Goal: Book appointment/travel/reservation

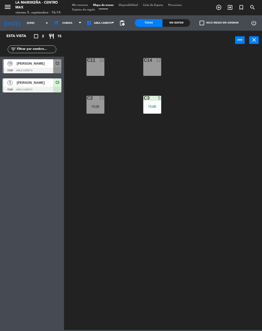
click at [37, 85] on span "[PERSON_NAME]" at bounding box center [35, 82] width 37 height 5
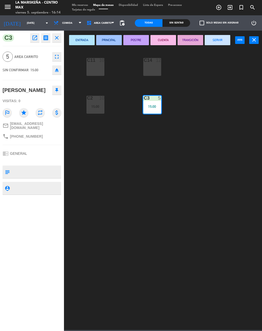
click at [216, 40] on button "SERVIR" at bounding box center [217, 40] width 26 height 10
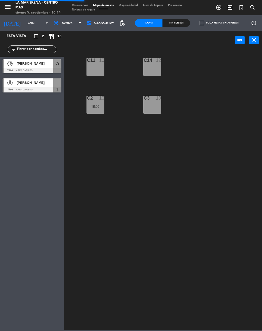
click at [37, 68] on div at bounding box center [32, 71] width 59 height 6
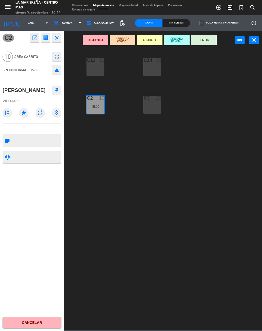
click at [207, 39] on button "SENTAR" at bounding box center [204, 40] width 26 height 10
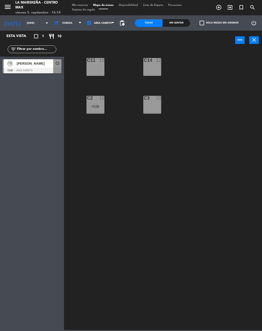
click at [37, 66] on div "[PERSON_NAME]" at bounding box center [34, 63] width 37 height 8
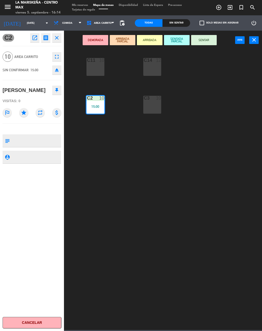
click at [208, 36] on button "SENTAR" at bounding box center [204, 40] width 26 height 10
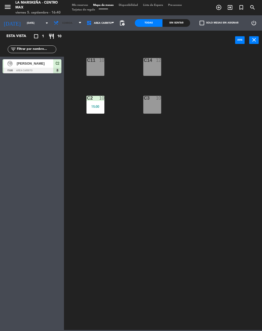
click at [62, 23] on span "Comida" at bounding box center [67, 23] width 10 height 3
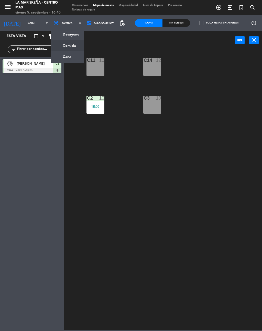
click at [65, 57] on ng-component "menu La Mariskeña - Centro [PERSON_NAME][DATE] 5. septiembre - 16:40 Mis reserv…" at bounding box center [131, 165] width 262 height 330
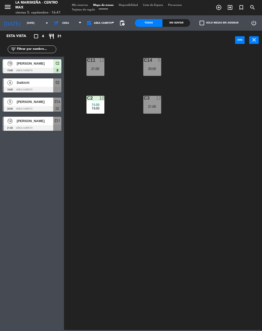
click at [24, 22] on input "[DATE]" at bounding box center [40, 23] width 33 height 8
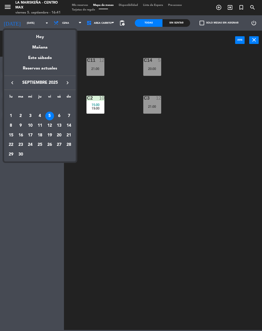
click at [55, 115] on div "6" at bounding box center [59, 116] width 9 height 9
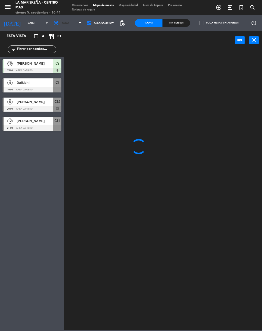
click at [57, 20] on span "Cena" at bounding box center [67, 22] width 33 height 11
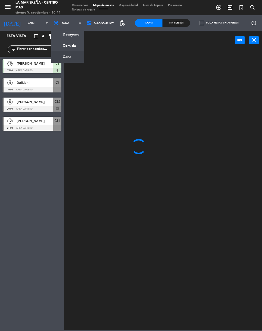
click at [67, 44] on ng-component "menu La Mariskeña - Centro [PERSON_NAME][DATE] 5. septiembre - 16:41 Mis reserv…" at bounding box center [131, 165] width 262 height 330
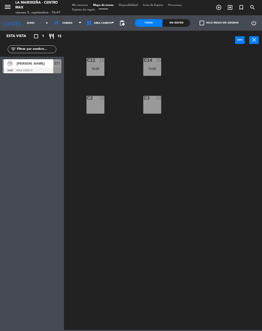
click at [29, 68] on div at bounding box center [32, 71] width 59 height 6
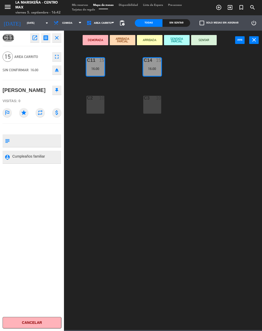
click at [24, 21] on input "[DATE]" at bounding box center [40, 23] width 33 height 8
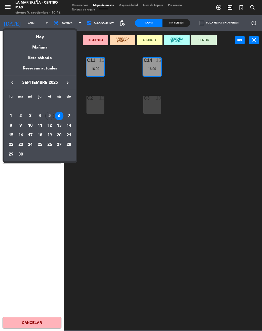
click at [46, 112] on td "5" at bounding box center [50, 116] width 10 height 10
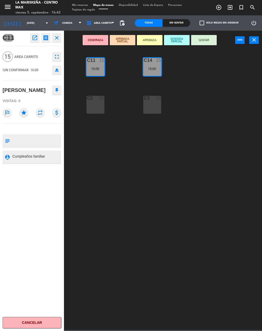
type input "[DATE]"
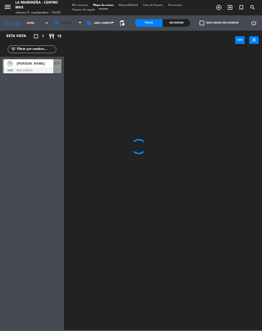
click at [62, 25] on span "Comida" at bounding box center [67, 23] width 10 height 3
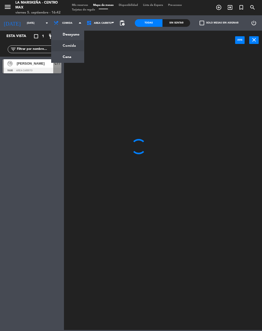
click at [56, 56] on ng-component "menu La Mariskeña - Centro [PERSON_NAME][DATE] 5. septiembre - 16:42 Mis reserv…" at bounding box center [131, 165] width 262 height 330
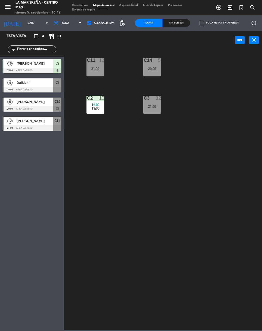
click at [41, 64] on span "[PERSON_NAME]" at bounding box center [35, 63] width 37 height 5
click at [38, 121] on span "[PERSON_NAME]" at bounding box center [35, 120] width 37 height 5
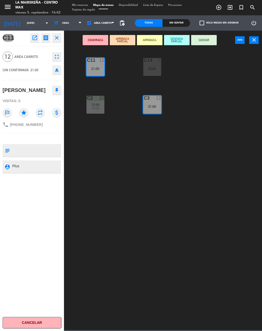
click at [58, 39] on icon "close" at bounding box center [57, 38] width 6 height 6
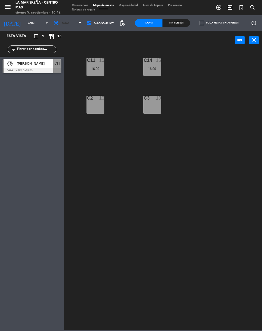
click at [69, 25] on span "Cena" at bounding box center [67, 22] width 33 height 11
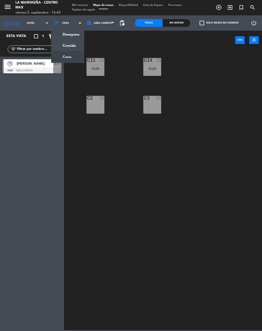
click at [64, 58] on ng-component "menu La Mariskeña - Centro [PERSON_NAME][DATE] 5. septiembre - 16:42 Mis reserv…" at bounding box center [131, 165] width 262 height 330
